Goal: Information Seeking & Learning: Learn about a topic

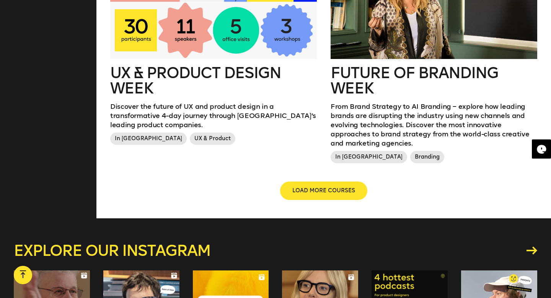
scroll to position [1022, 0]
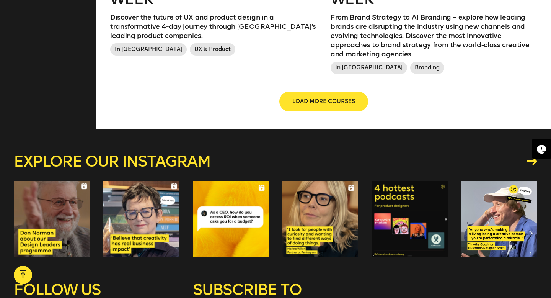
click at [345, 98] on span "LOAD MORE COURSES" at bounding box center [323, 102] width 63 height 8
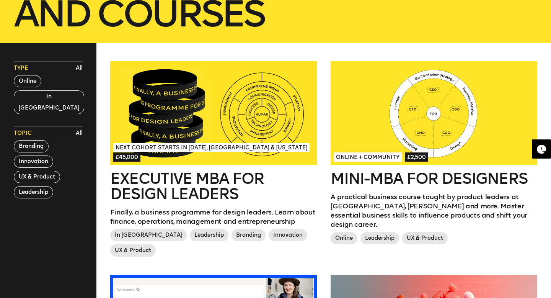
scroll to position [174, 0]
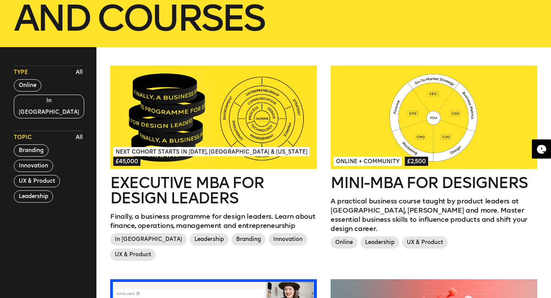
click at [198, 178] on h2 "Executive MBA for Design Leaders" at bounding box center [213, 190] width 207 height 31
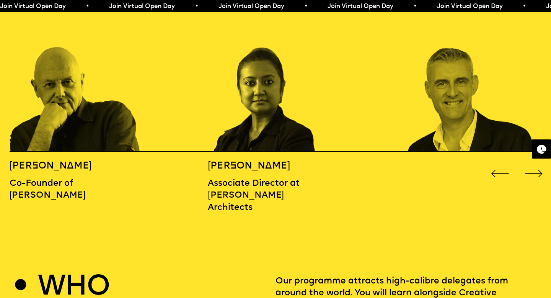
scroll to position [861, 0]
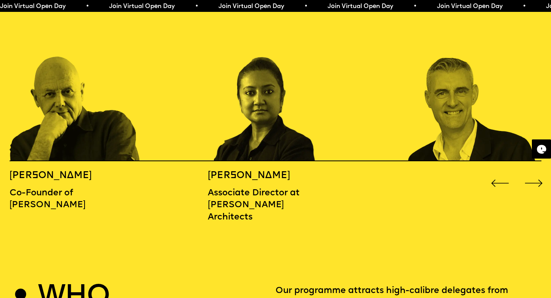
click at [529, 173] on div "Next slide" at bounding box center [533, 183] width 22 height 22
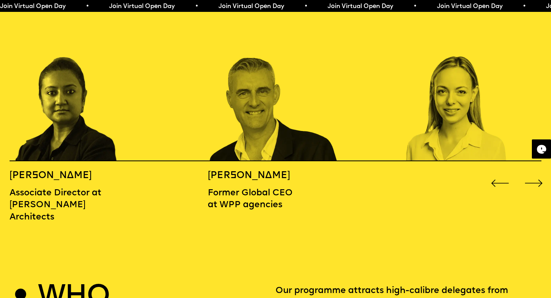
click at [529, 173] on div "Next slide" at bounding box center [533, 183] width 22 height 22
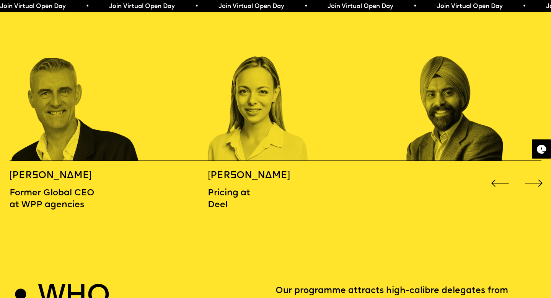
click at [529, 173] on div "Next slide" at bounding box center [533, 183] width 22 height 22
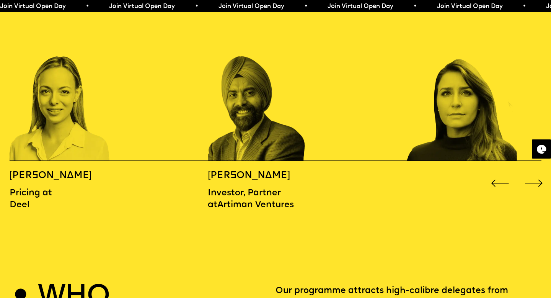
click at [529, 173] on div "Next slide" at bounding box center [533, 183] width 22 height 22
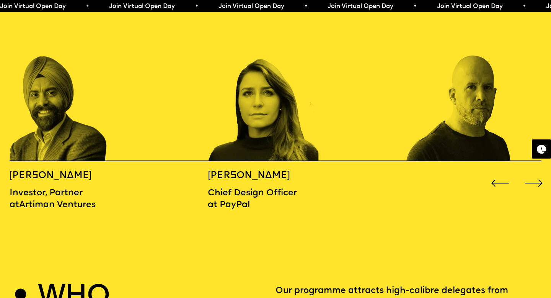
click at [529, 173] on div "Next slide" at bounding box center [533, 183] width 22 height 22
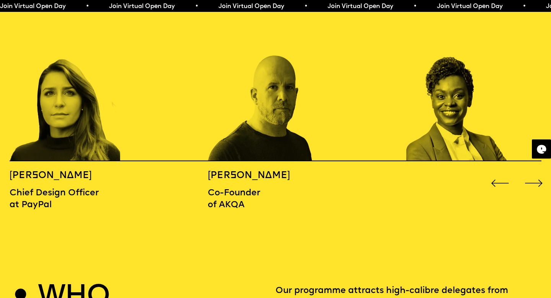
click at [529, 173] on div "Next slide" at bounding box center [533, 183] width 22 height 22
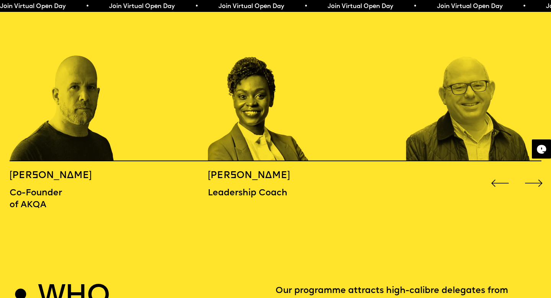
click at [529, 173] on div "Next slide" at bounding box center [533, 183] width 22 height 22
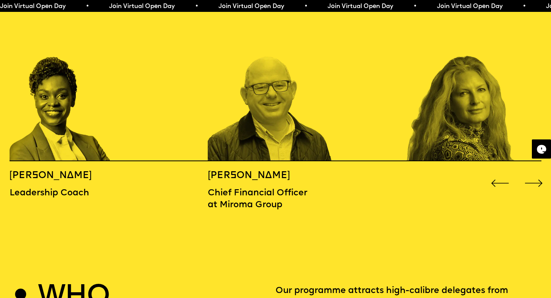
click at [529, 173] on div "Next slide" at bounding box center [533, 183] width 22 height 22
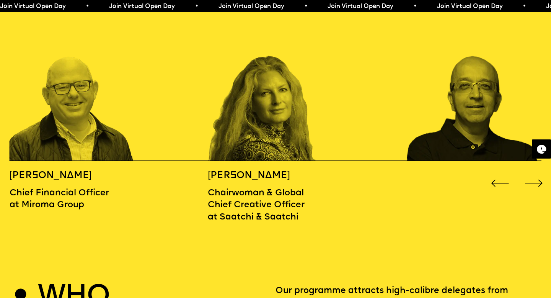
click at [529, 173] on div "Next slide" at bounding box center [533, 183] width 22 height 22
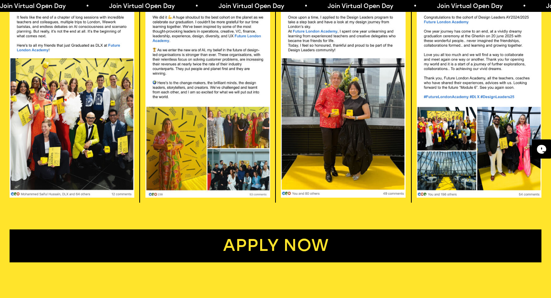
scroll to position [1492, 0]
